Goal: Information Seeking & Learning: Learn about a topic

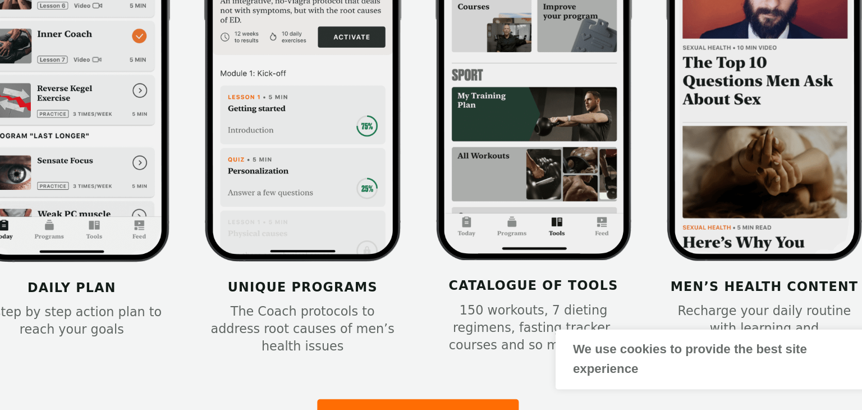
scroll to position [1440, 0]
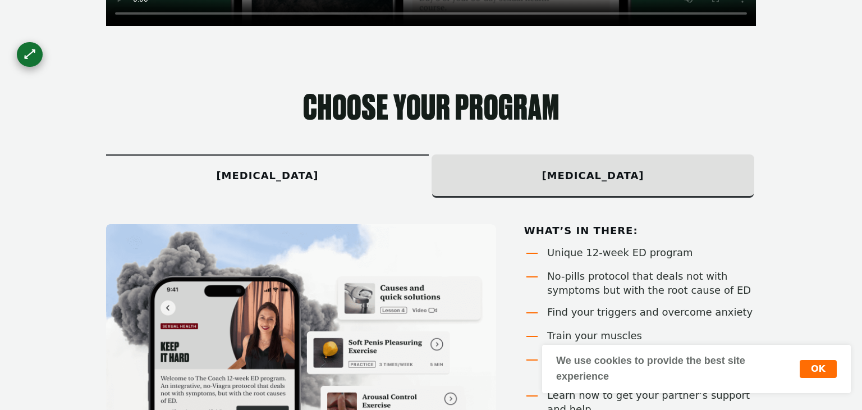
scroll to position [610, 0]
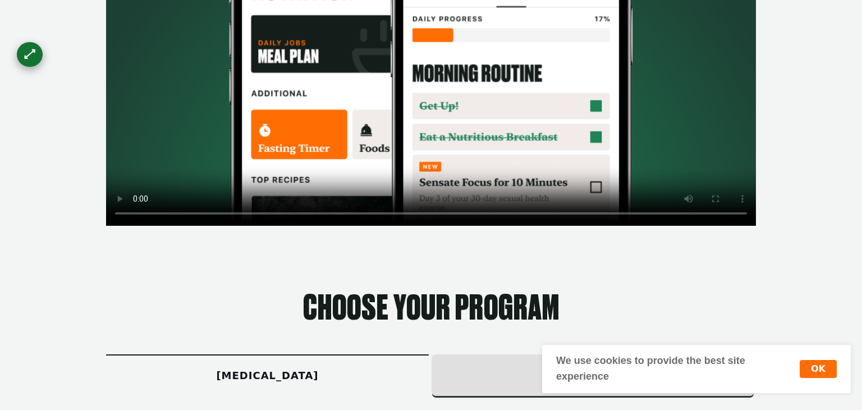
scroll to position [416, 0]
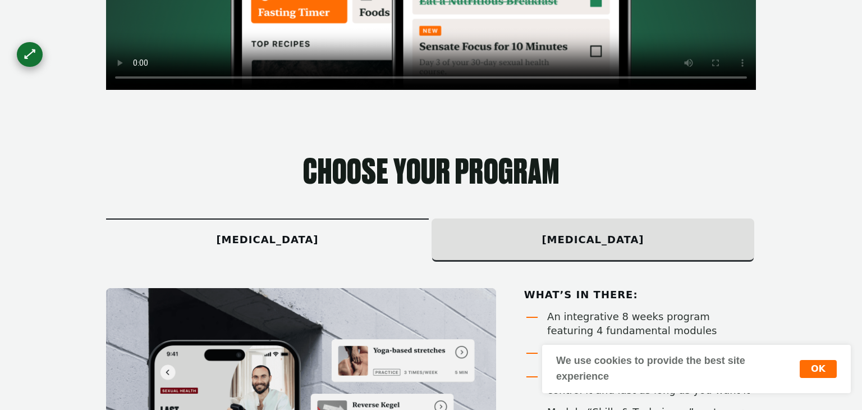
scroll to position [561, 0]
